Goal: Complete application form

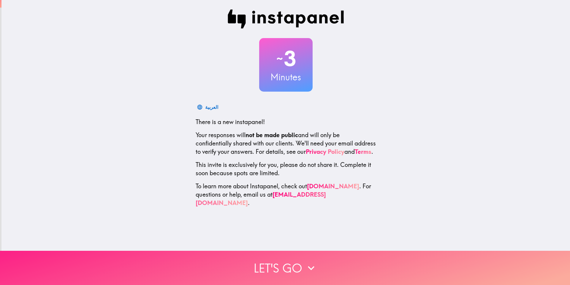
click at [265, 254] on button "Let's go" at bounding box center [285, 267] width 570 height 34
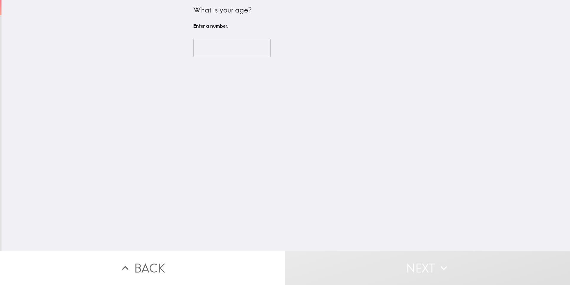
click at [243, 49] on input "number" at bounding box center [232, 48] width 78 height 18
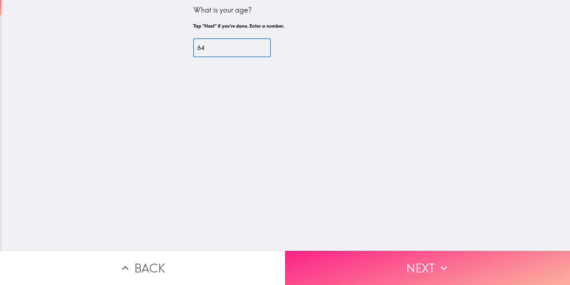
type input "64"
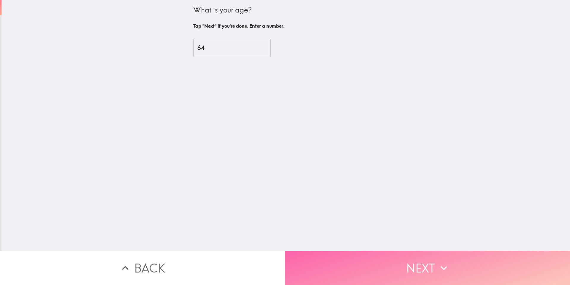
click at [408, 261] on button "Next" at bounding box center [427, 267] width 285 height 34
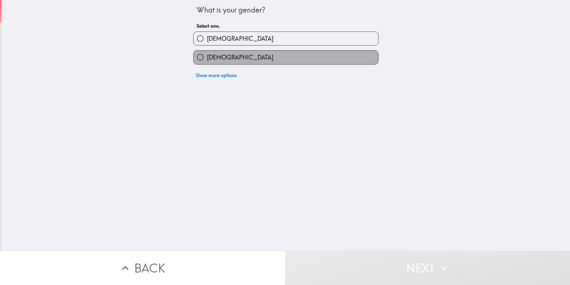
click at [247, 51] on label "[DEMOGRAPHIC_DATA]" at bounding box center [286, 57] width 185 height 13
click at [207, 51] on input "[DEMOGRAPHIC_DATA]" at bounding box center [200, 57] width 13 height 13
radio input "true"
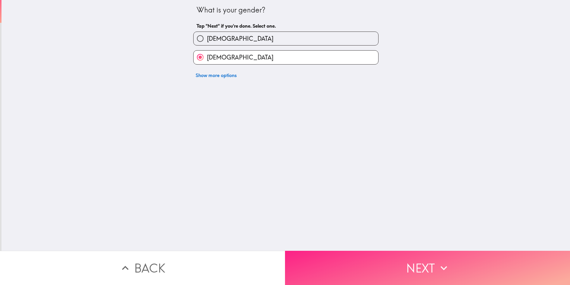
click at [373, 256] on button "Next" at bounding box center [427, 267] width 285 height 34
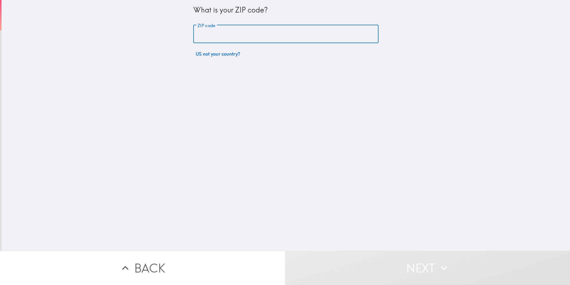
click at [260, 33] on input "ZIP code" at bounding box center [285, 34] width 185 height 18
type input "16505"
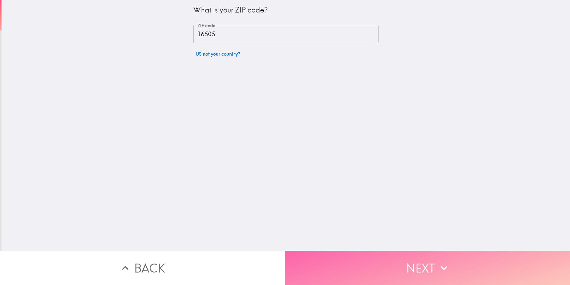
click at [439, 254] on button "Next" at bounding box center [427, 267] width 285 height 34
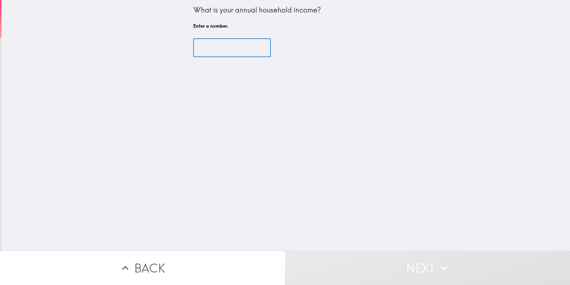
click at [229, 51] on input "number" at bounding box center [232, 48] width 78 height 18
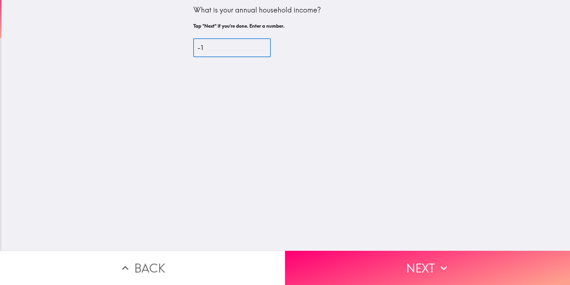
type input "-1"
click at [254, 50] on input "-1" at bounding box center [232, 48] width 78 height 18
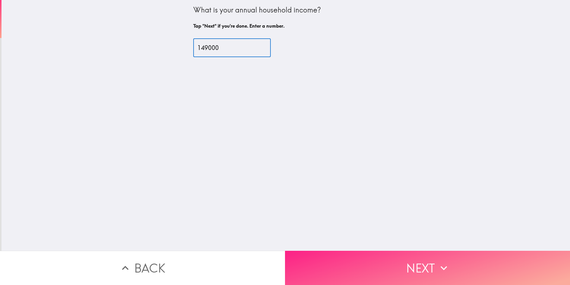
type input "149000"
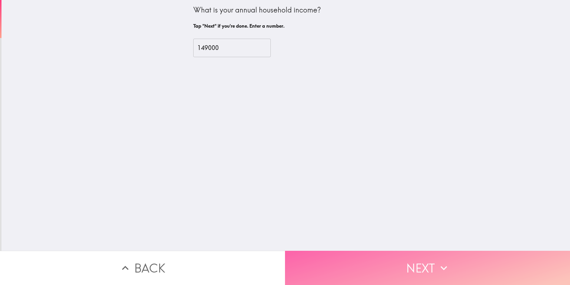
click at [414, 270] on button "Next" at bounding box center [427, 267] width 285 height 34
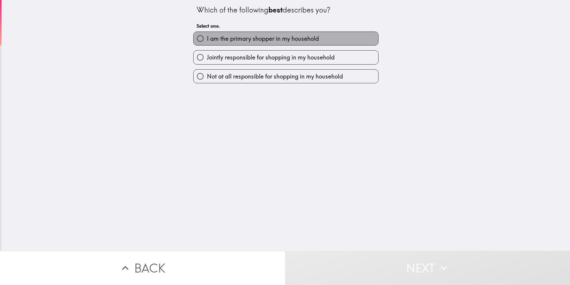
click at [351, 37] on label "I am the primary shopper in my household" at bounding box center [286, 38] width 185 height 13
click at [207, 37] on input "I am the primary shopper in my household" at bounding box center [200, 38] width 13 height 13
radio input "true"
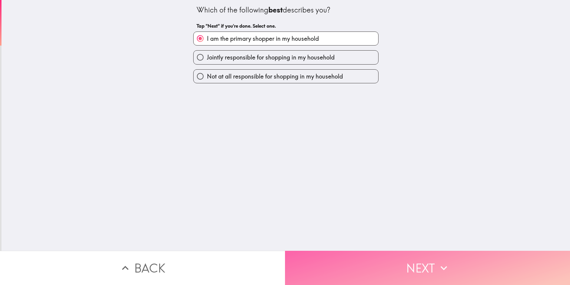
click at [422, 258] on button "Next" at bounding box center [427, 267] width 285 height 34
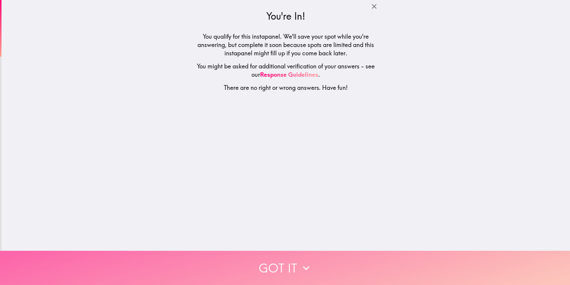
click at [422, 258] on button "Got it" at bounding box center [285, 267] width 570 height 34
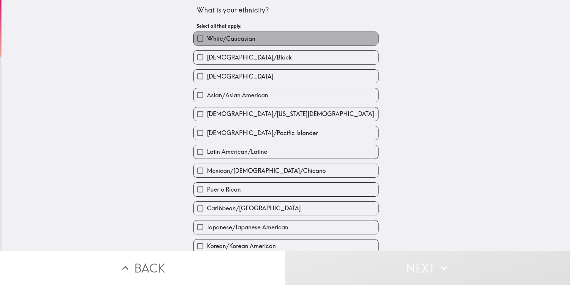
click at [317, 40] on label "White/Caucasian" at bounding box center [286, 38] width 185 height 13
click at [207, 40] on input "White/Caucasian" at bounding box center [200, 38] width 13 height 13
checkbox input "true"
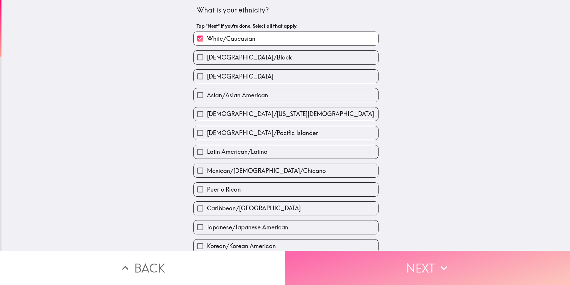
click at [419, 265] on button "Next" at bounding box center [427, 267] width 285 height 34
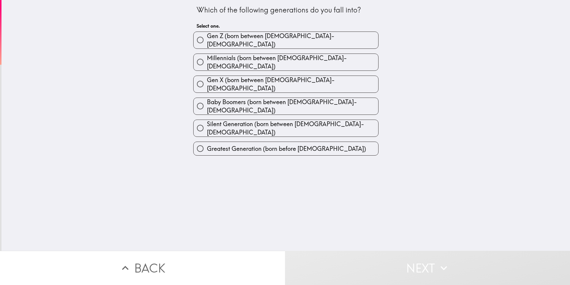
click at [335, 98] on label "Baby Boomers (born between [DEMOGRAPHIC_DATA]-[DEMOGRAPHIC_DATA])" at bounding box center [286, 106] width 185 height 17
click at [207, 99] on input "Baby Boomers (born between [DEMOGRAPHIC_DATA]-[DEMOGRAPHIC_DATA])" at bounding box center [200, 105] width 13 height 13
radio input "true"
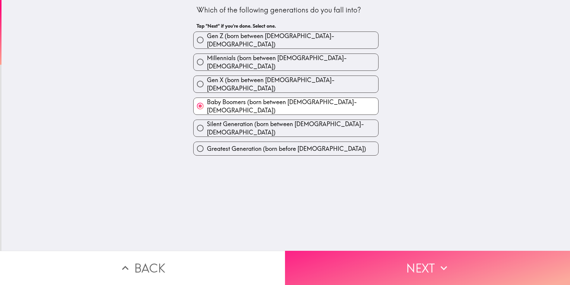
click at [428, 256] on button "Next" at bounding box center [427, 267] width 285 height 34
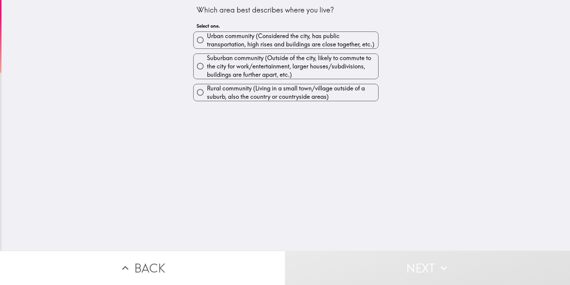
click at [329, 66] on span "Suburban community (Outside of the city, likely to commute to the city for work…" at bounding box center [292, 66] width 171 height 25
click at [207, 66] on input "Suburban community (Outside of the city, likely to commute to the city for work…" at bounding box center [200, 65] width 13 height 13
radio input "true"
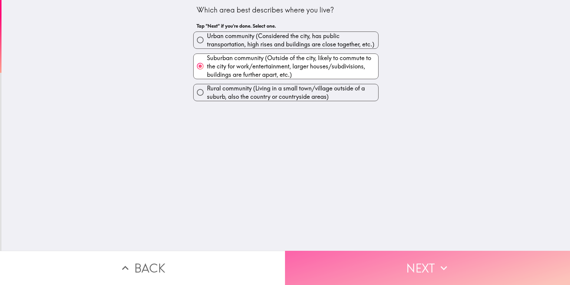
click at [433, 256] on button "Next" at bounding box center [427, 267] width 285 height 34
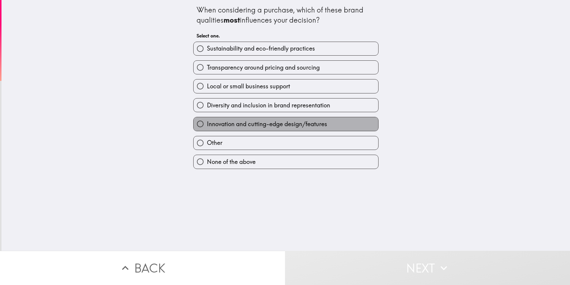
click at [325, 120] on label "Innovation and cutting-edge design/features" at bounding box center [286, 123] width 185 height 13
click at [207, 120] on input "Innovation and cutting-edge design/features" at bounding box center [200, 123] width 13 height 13
radio input "true"
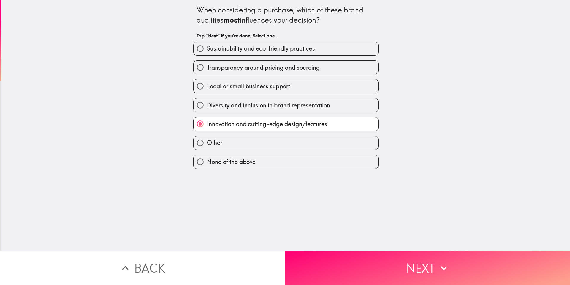
click at [338, 57] on div "Transparency around pricing and sourcing" at bounding box center [284, 65] width 190 height 19
click at [338, 56] on div "Transparency around pricing and sourcing" at bounding box center [284, 65] width 190 height 19
click at [337, 55] on label "Sustainability and eco-friendly practices" at bounding box center [286, 48] width 185 height 13
click at [207, 55] on input "Sustainability and eco-friendly practices" at bounding box center [200, 48] width 13 height 13
radio input "true"
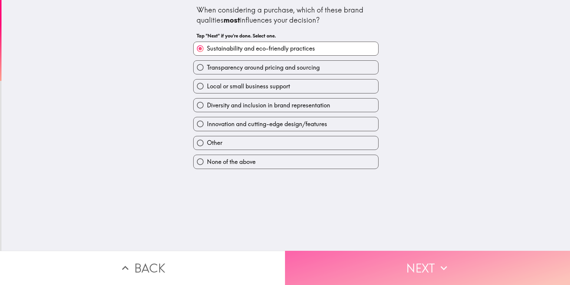
click at [415, 263] on button "Next" at bounding box center [427, 267] width 285 height 34
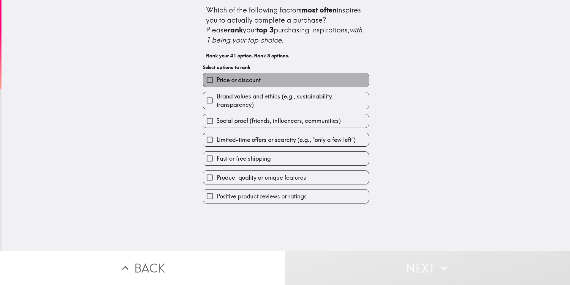
click at [316, 81] on label "Price or discount" at bounding box center [286, 79] width 166 height 13
click at [217, 81] on input "Price or discount" at bounding box center [209, 79] width 13 height 13
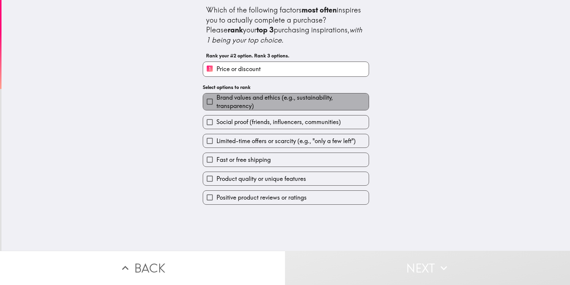
click at [312, 102] on span "Brand values and ethics (e.g., sustainability, transparency)" at bounding box center [293, 101] width 152 height 17
click at [217, 102] on input "Brand values and ethics (e.g., sustainability, transparency)" at bounding box center [209, 101] width 13 height 13
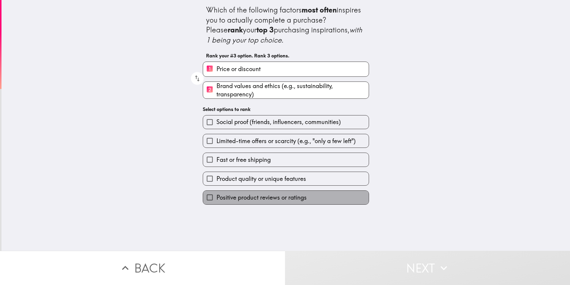
click at [319, 194] on label "Positive product reviews or ratings" at bounding box center [286, 196] width 166 height 13
click at [217, 194] on input "Positive product reviews or ratings" at bounding box center [209, 196] width 13 height 13
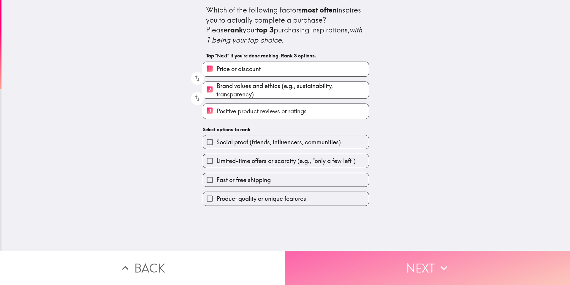
click at [386, 266] on button "Next" at bounding box center [427, 267] width 285 height 34
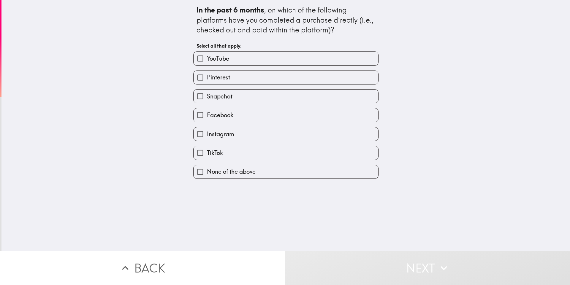
click at [293, 112] on label "Facebook" at bounding box center [286, 114] width 185 height 13
click at [207, 112] on input "Facebook" at bounding box center [200, 114] width 13 height 13
checkbox input "true"
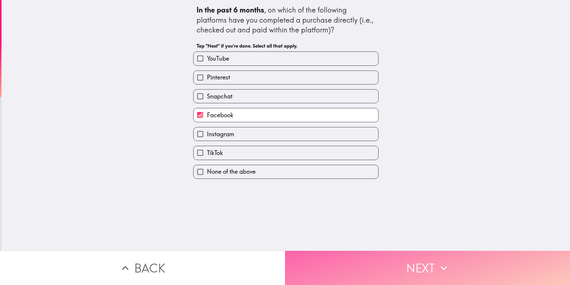
click at [400, 259] on button "Next" at bounding box center [427, 267] width 285 height 34
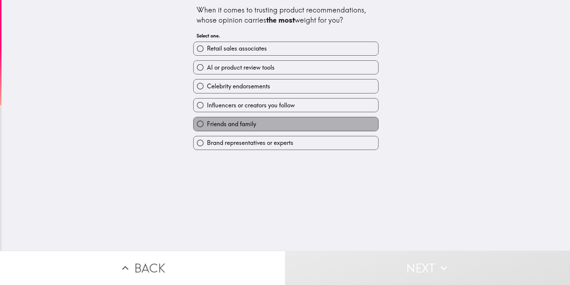
click at [299, 123] on label "Friends and family" at bounding box center [286, 123] width 185 height 13
click at [207, 123] on input "Friends and family" at bounding box center [200, 123] width 13 height 13
radio input "true"
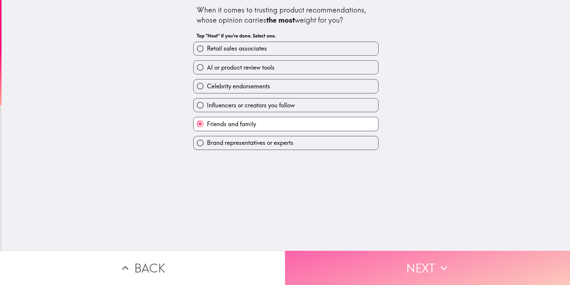
click at [420, 269] on button "Next" at bounding box center [427, 267] width 285 height 34
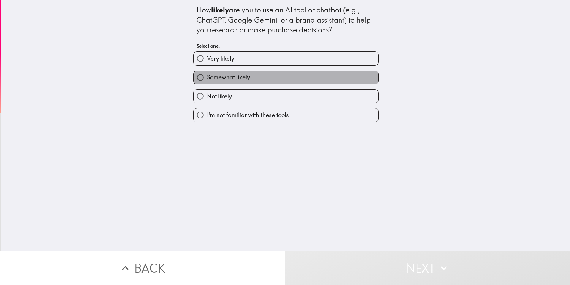
click at [357, 72] on label "Somewhat likely" at bounding box center [286, 77] width 185 height 13
click at [207, 72] on input "Somewhat likely" at bounding box center [200, 77] width 13 height 13
radio input "true"
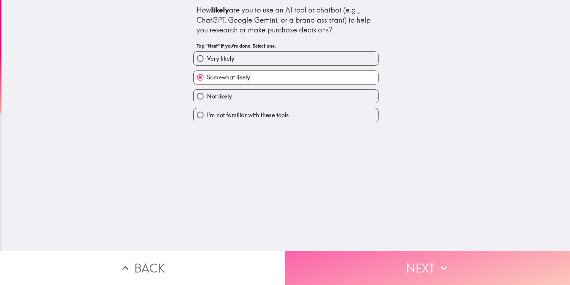
click at [415, 255] on button "Next" at bounding box center [427, 267] width 285 height 34
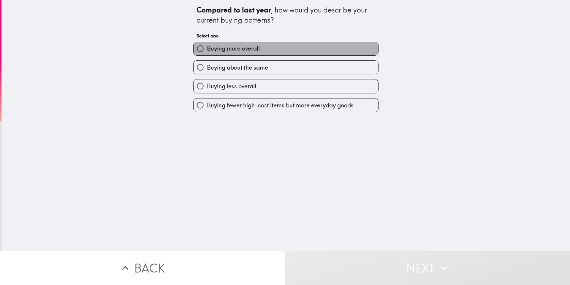
click at [321, 47] on label "Buying more overall" at bounding box center [286, 48] width 185 height 13
click at [207, 47] on input "Buying more overall" at bounding box center [200, 48] width 13 height 13
radio input "true"
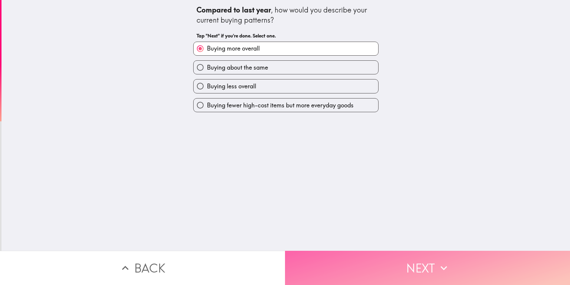
click at [426, 266] on button "Next" at bounding box center [427, 267] width 285 height 34
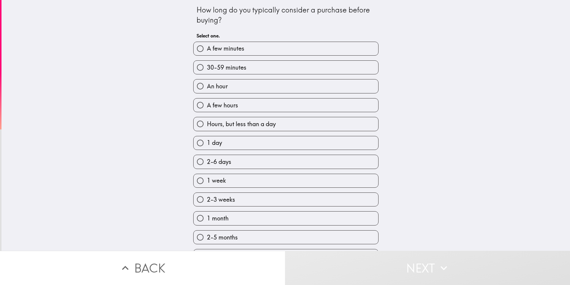
click at [330, 122] on label "Hours, but less than a day" at bounding box center [286, 123] width 185 height 13
click at [207, 122] on input "Hours, but less than a day" at bounding box center [200, 123] width 13 height 13
radio input "true"
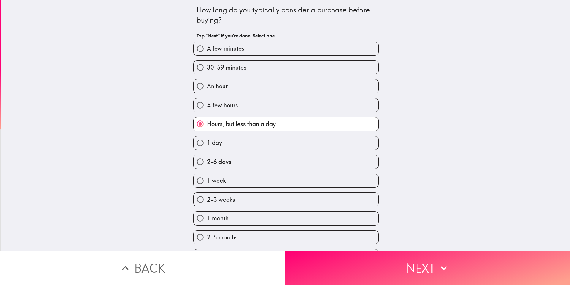
scroll to position [1, 0]
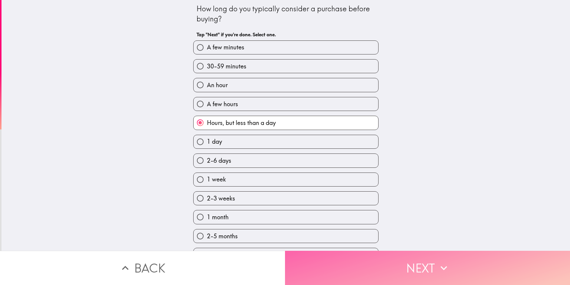
click at [445, 261] on icon "button" at bounding box center [444, 267] width 13 height 13
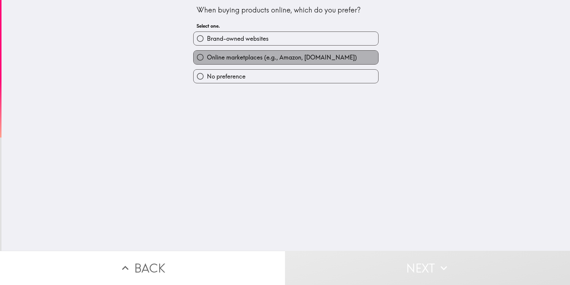
click at [320, 59] on span "Online marketplaces (e.g., Amazon, [DOMAIN_NAME])" at bounding box center [282, 57] width 150 height 8
click at [207, 59] on input "Online marketplaces (e.g., Amazon, [DOMAIN_NAME])" at bounding box center [200, 57] width 13 height 13
radio input "true"
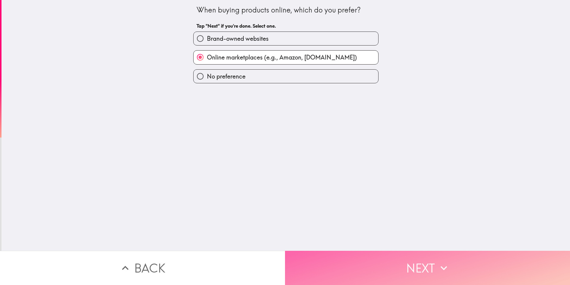
click at [414, 264] on button "Next" at bounding box center [427, 267] width 285 height 34
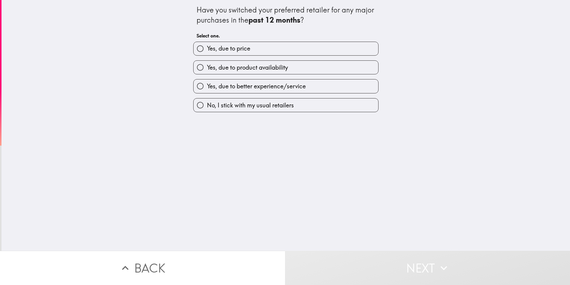
click at [315, 65] on label "Yes, due to product availability" at bounding box center [286, 67] width 185 height 13
click at [207, 65] on input "Yes, due to product availability" at bounding box center [200, 67] width 13 height 13
radio input "true"
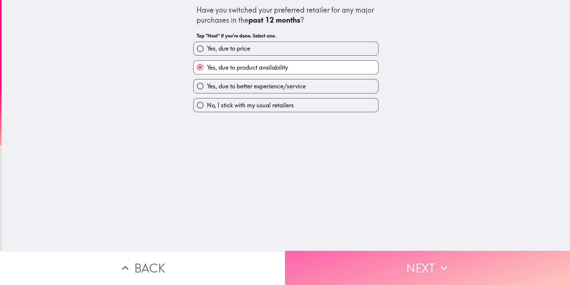
click at [434, 262] on button "Next" at bounding box center [427, 267] width 285 height 34
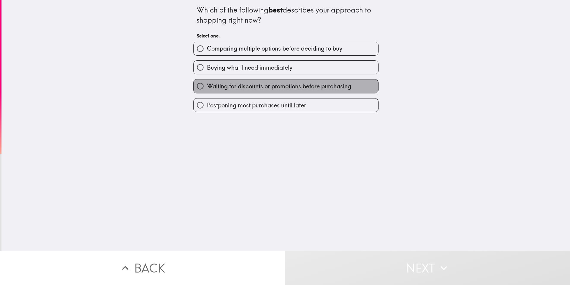
click at [338, 86] on span "Waiting for discounts or promotions before purchasing" at bounding box center [279, 86] width 144 height 8
click at [207, 86] on input "Waiting for discounts or promotions before purchasing" at bounding box center [200, 85] width 13 height 13
radio input "true"
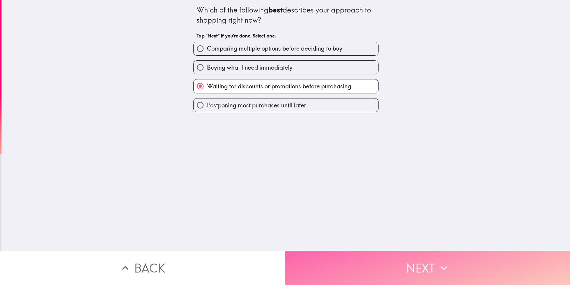
click at [406, 263] on button "Next" at bounding box center [427, 267] width 285 height 34
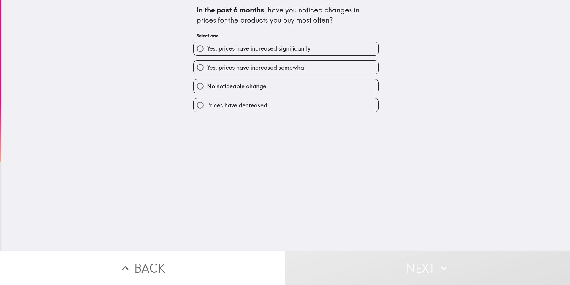
click at [339, 51] on label "Yes, prices have increased significantly" at bounding box center [286, 48] width 185 height 13
click at [207, 51] on input "Yes, prices have increased significantly" at bounding box center [200, 48] width 13 height 13
radio input "true"
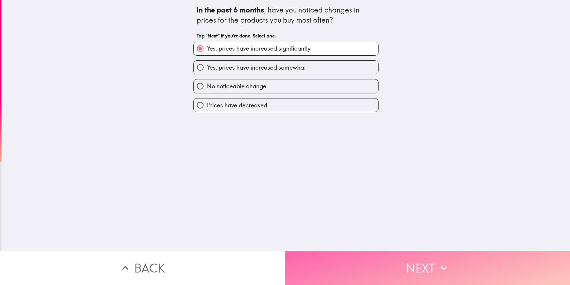
click at [430, 267] on button "Next" at bounding box center [427, 267] width 285 height 34
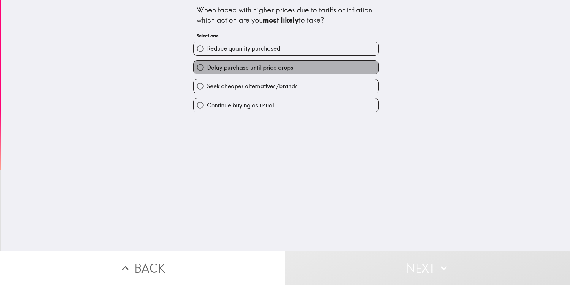
click at [346, 72] on label "Delay purchase until price drops" at bounding box center [286, 67] width 185 height 13
click at [207, 72] on input "Delay purchase until price drops" at bounding box center [200, 67] width 13 height 13
radio input "true"
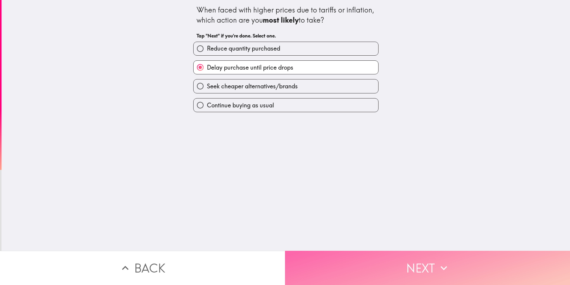
click at [402, 270] on button "Next" at bounding box center [427, 267] width 285 height 34
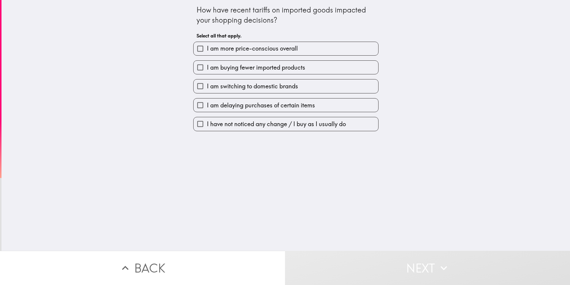
click at [340, 109] on label "I am delaying purchases of certain items" at bounding box center [286, 104] width 185 height 13
click at [207, 109] on input "I am delaying purchases of certain items" at bounding box center [200, 104] width 13 height 13
checkbox input "true"
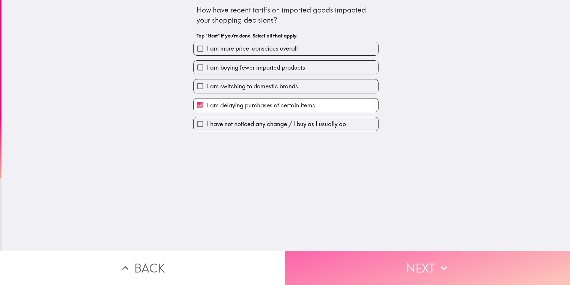
click at [417, 263] on button "Next" at bounding box center [427, 267] width 285 height 34
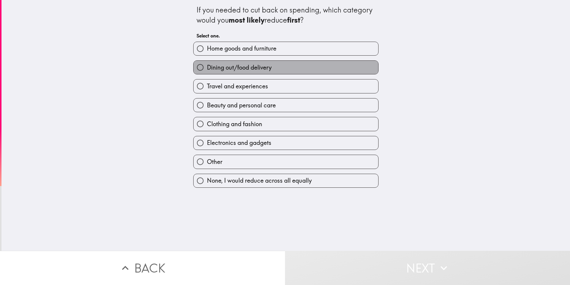
click at [331, 68] on label "Dining out/food delivery" at bounding box center [286, 67] width 185 height 13
click at [207, 68] on input "Dining out/food delivery" at bounding box center [200, 67] width 13 height 13
radio input "true"
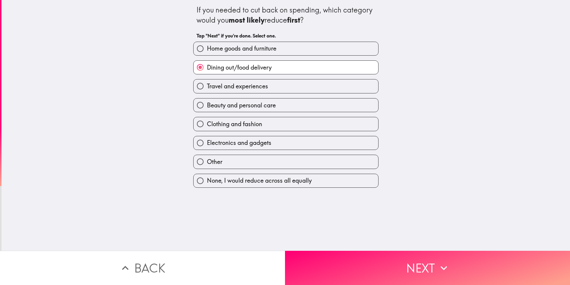
click at [345, 88] on label "Travel and experiences" at bounding box center [286, 85] width 185 height 13
click at [207, 88] on input "Travel and experiences" at bounding box center [200, 85] width 13 height 13
radio input "true"
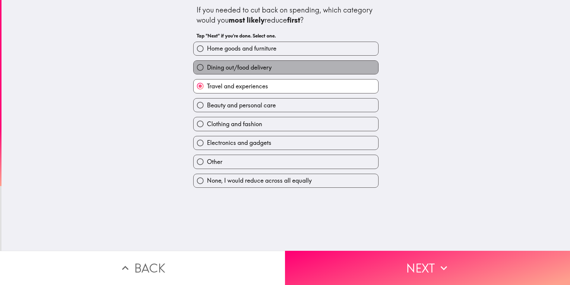
click at [350, 65] on label "Dining out/food delivery" at bounding box center [286, 67] width 185 height 13
click at [207, 65] on input "Dining out/food delivery" at bounding box center [200, 67] width 13 height 13
radio input "true"
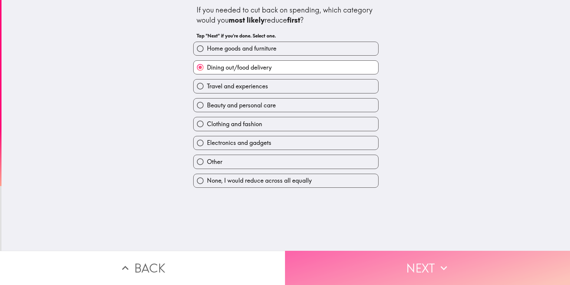
click at [425, 269] on button "Next" at bounding box center [427, 267] width 285 height 34
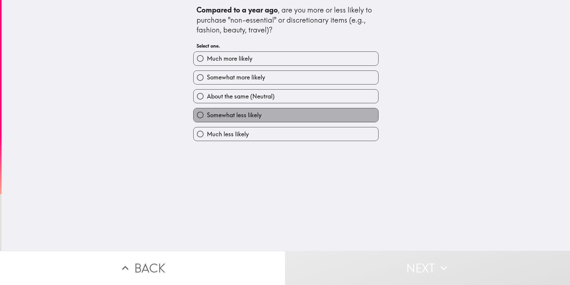
click at [314, 112] on label "Somewhat less likely" at bounding box center [286, 114] width 185 height 13
click at [207, 112] on input "Somewhat less likely" at bounding box center [200, 114] width 13 height 13
radio input "true"
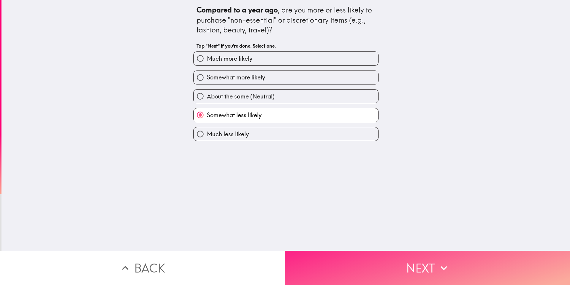
click at [405, 269] on button "Next" at bounding box center [427, 267] width 285 height 34
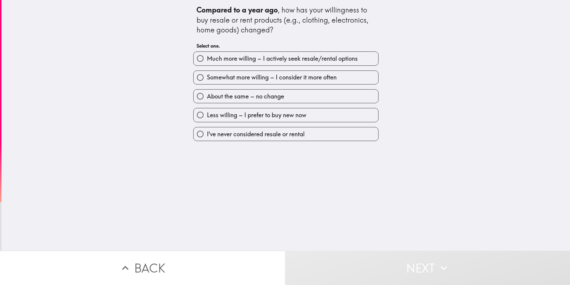
click at [321, 111] on label "Less willing – I prefer to buy new now" at bounding box center [286, 114] width 185 height 13
click at [207, 111] on input "Less willing – I prefer to buy new now" at bounding box center [200, 114] width 13 height 13
radio input "true"
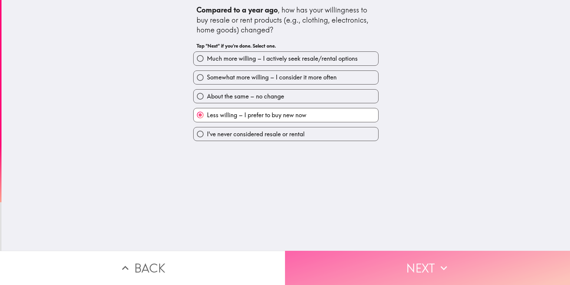
click at [467, 258] on button "Next" at bounding box center [427, 267] width 285 height 34
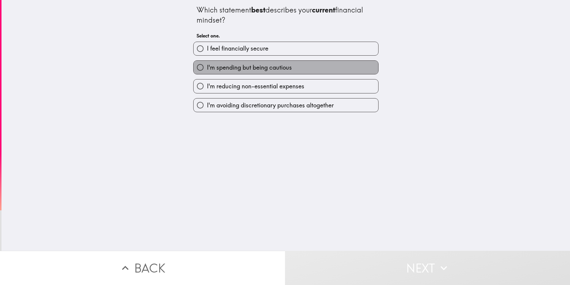
click at [344, 73] on label "I'm spending but being cautious" at bounding box center [286, 67] width 185 height 13
click at [207, 73] on input "I'm spending but being cautious" at bounding box center [200, 67] width 13 height 13
radio input "true"
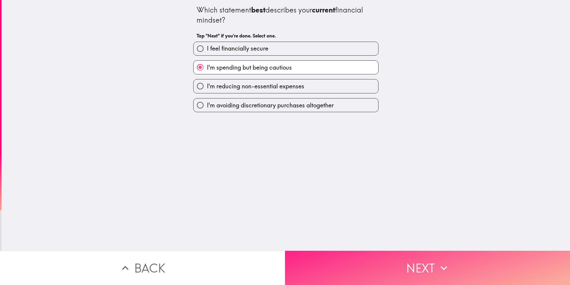
click at [398, 252] on button "Next" at bounding box center [427, 267] width 285 height 34
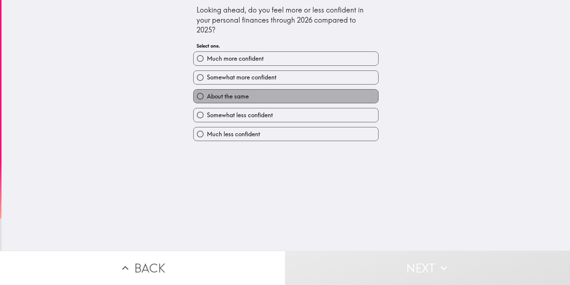
click at [343, 92] on label "About the same" at bounding box center [286, 95] width 185 height 13
click at [207, 92] on input "About the same" at bounding box center [200, 95] width 13 height 13
radio input "true"
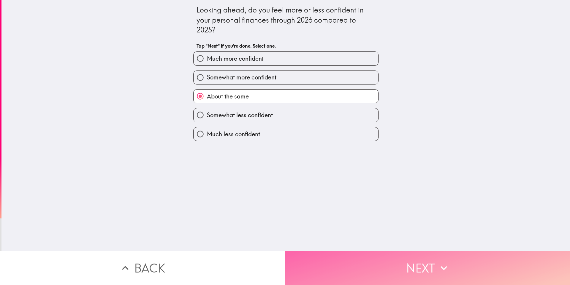
click at [403, 265] on button "Next" at bounding box center [427, 267] width 285 height 34
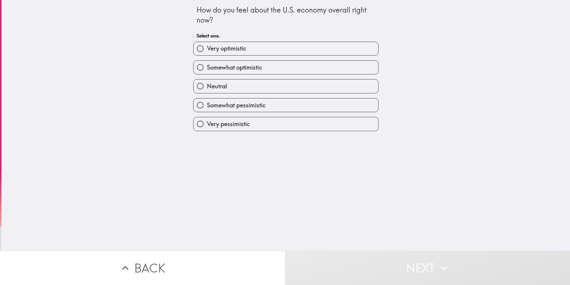
click at [266, 86] on label "Neutral" at bounding box center [286, 85] width 185 height 13
click at [207, 86] on input "Neutral" at bounding box center [200, 85] width 13 height 13
radio input "true"
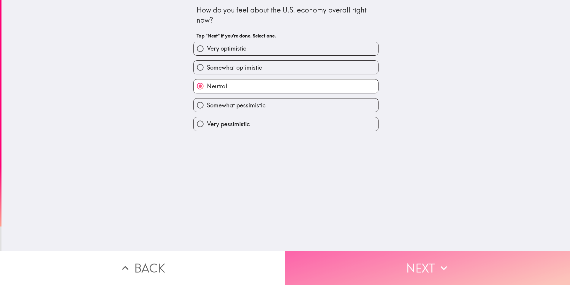
click at [401, 259] on button "Next" at bounding box center [427, 267] width 285 height 34
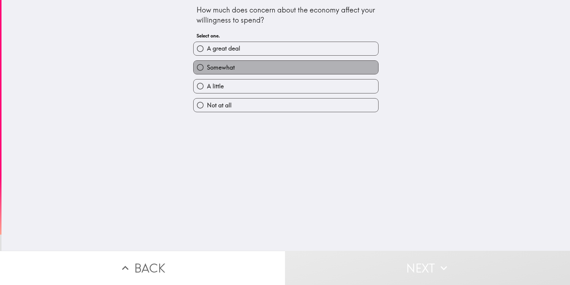
click at [314, 71] on label "Somewhat" at bounding box center [286, 67] width 185 height 13
click at [207, 71] on input "Somewhat" at bounding box center [200, 67] width 13 height 13
radio input "true"
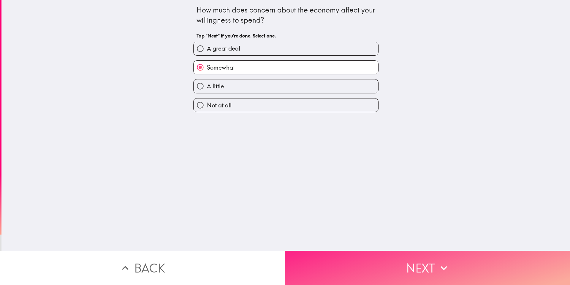
click at [415, 269] on button "Next" at bounding box center [427, 267] width 285 height 34
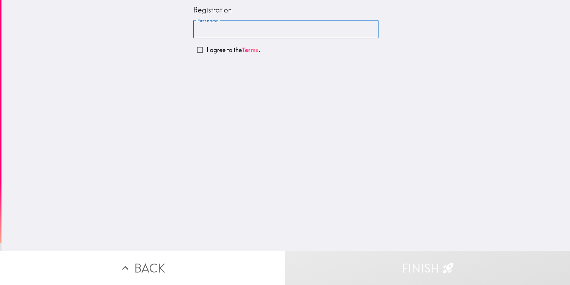
click at [310, 24] on input "First name" at bounding box center [285, 29] width 185 height 18
type input "[PERSON_NAME]"
click at [197, 52] on input "I agree to the Terms ." at bounding box center [199, 49] width 13 height 13
checkbox input "true"
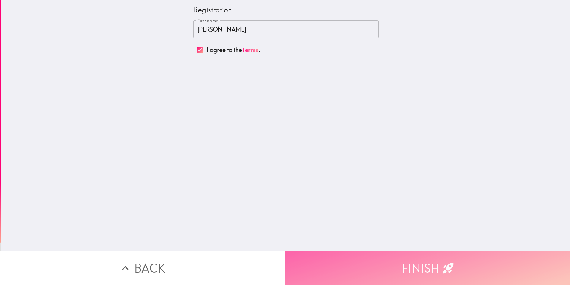
click at [416, 268] on button "Finish" at bounding box center [427, 267] width 285 height 34
